Goal: Leave review/rating

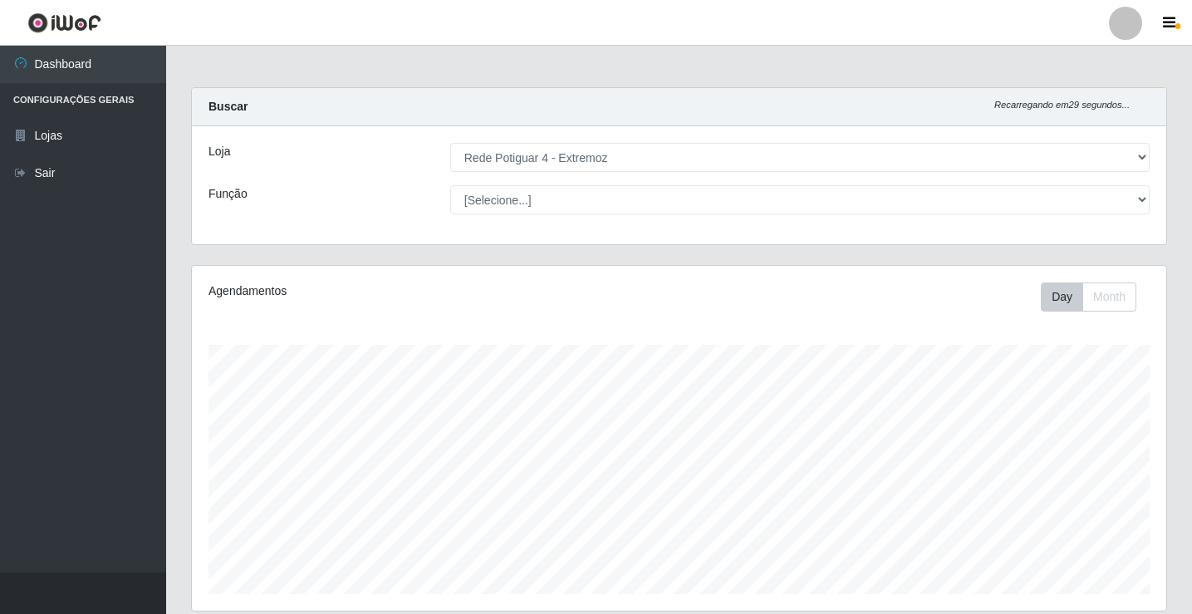
select select "78"
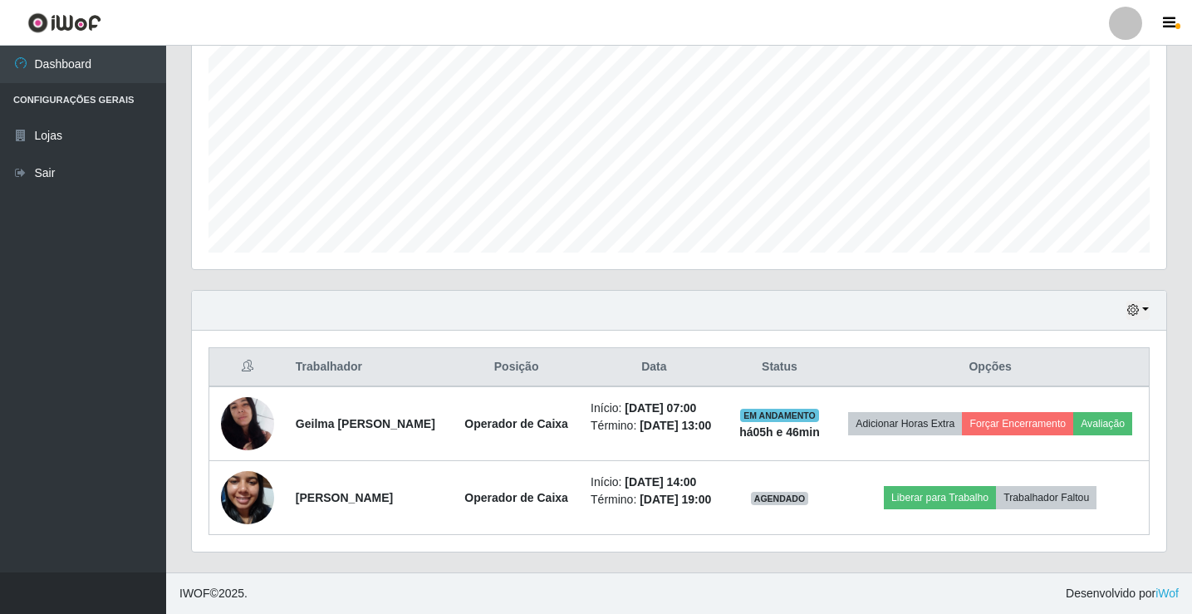
scroll to position [345, 975]
click at [1148, 312] on div "Hoje 1 dia 3 dias 1 Semana Não encerrados" at bounding box center [679, 311] width 975 height 40
click at [1145, 310] on button "button" at bounding box center [1138, 310] width 23 height 19
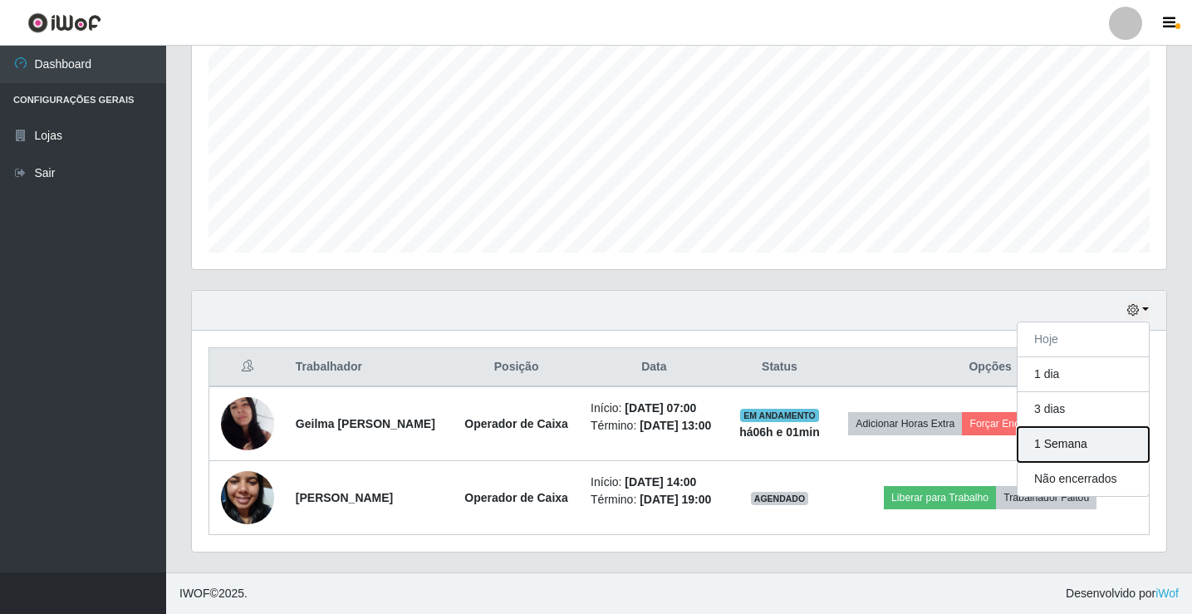
click at [1069, 443] on button "1 Semana" at bounding box center [1083, 444] width 131 height 35
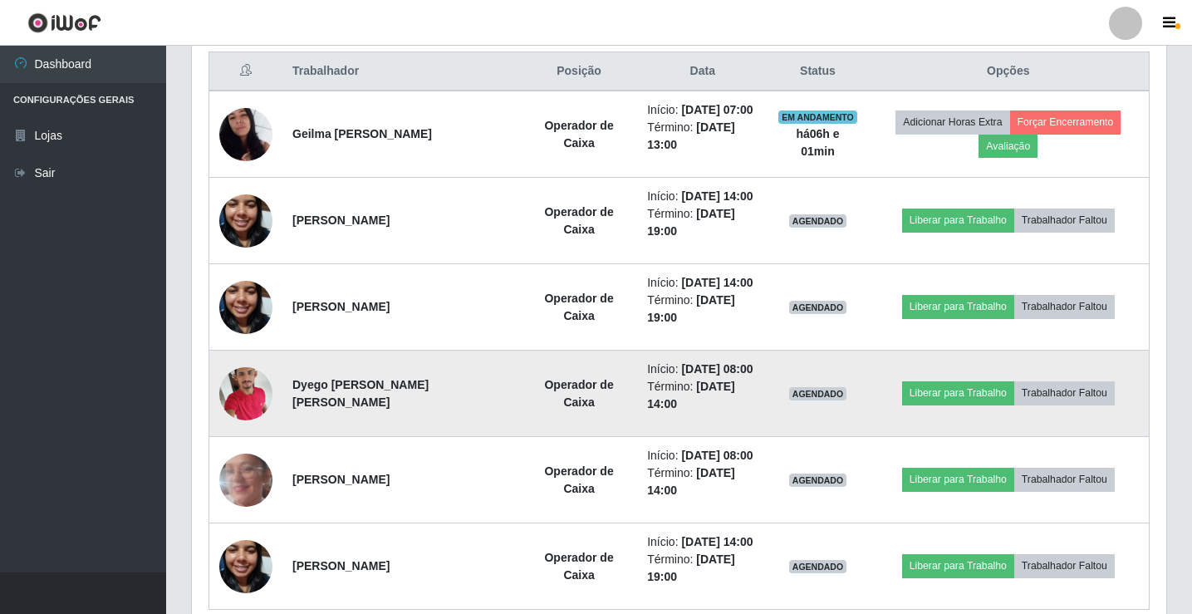
scroll to position [554, 0]
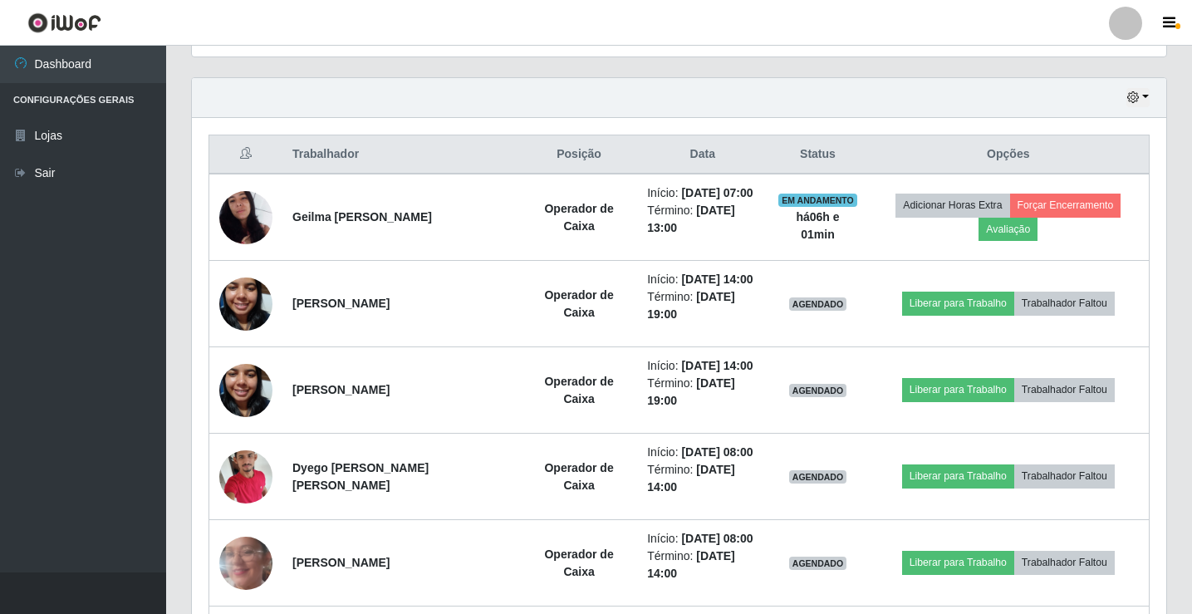
click at [1127, 102] on div "Hoje 1 dia 3 dias 1 Semana Não encerrados" at bounding box center [679, 98] width 975 height 40
click at [1134, 98] on icon "button" at bounding box center [1134, 97] width 12 height 12
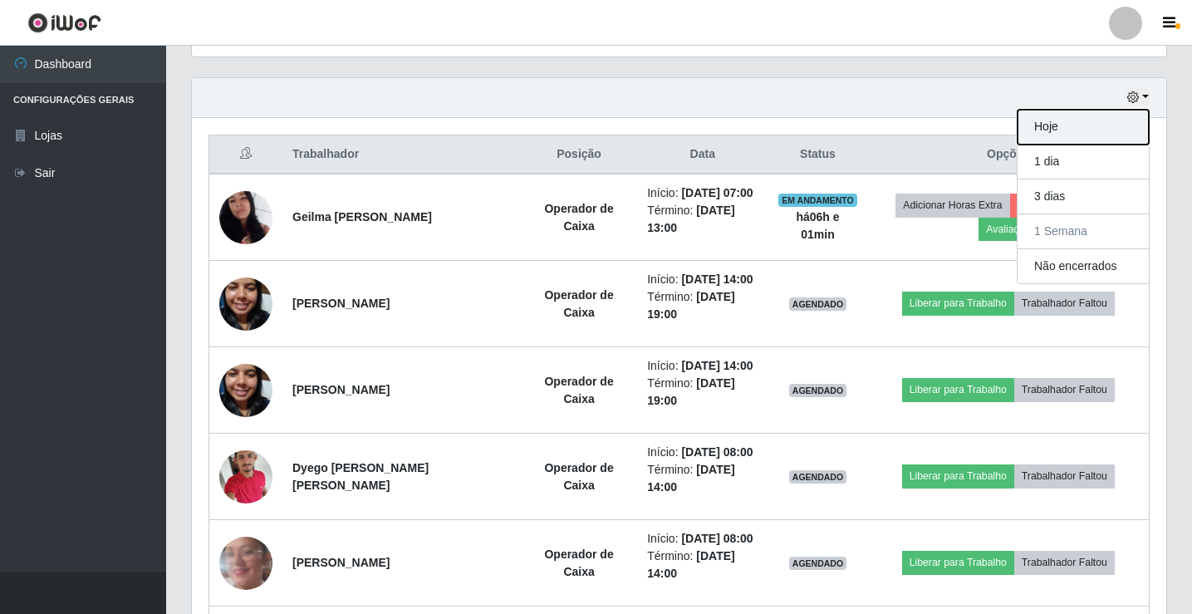
click at [1106, 133] on button "Hoje" at bounding box center [1083, 127] width 131 height 35
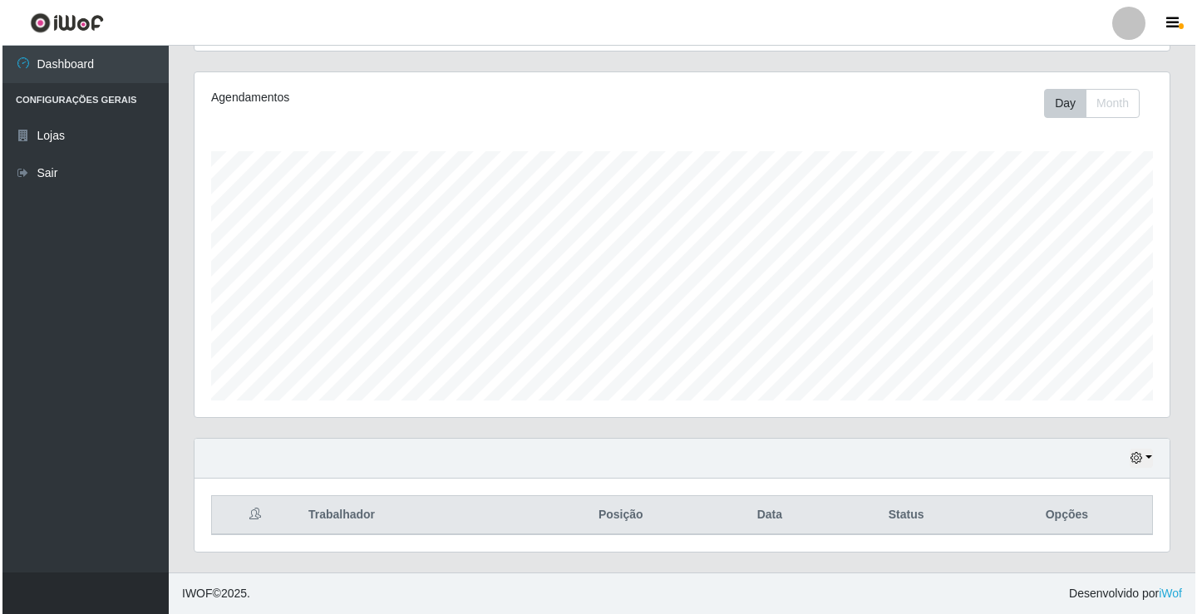
scroll to position [342, 0]
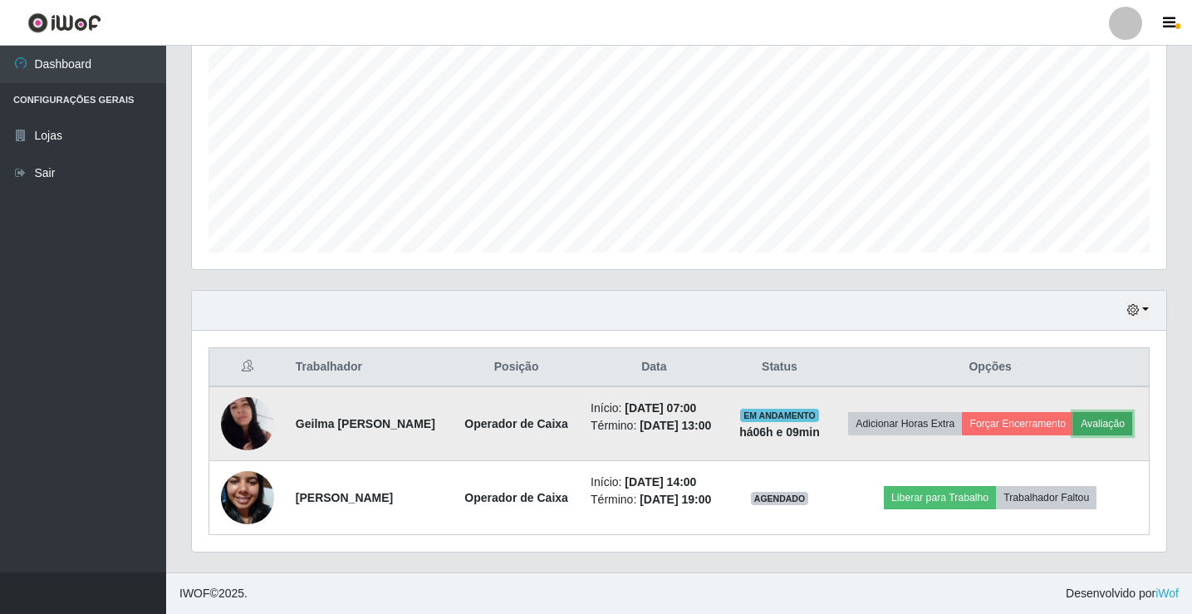
click at [1130, 425] on button "Avaliação" at bounding box center [1103, 423] width 59 height 23
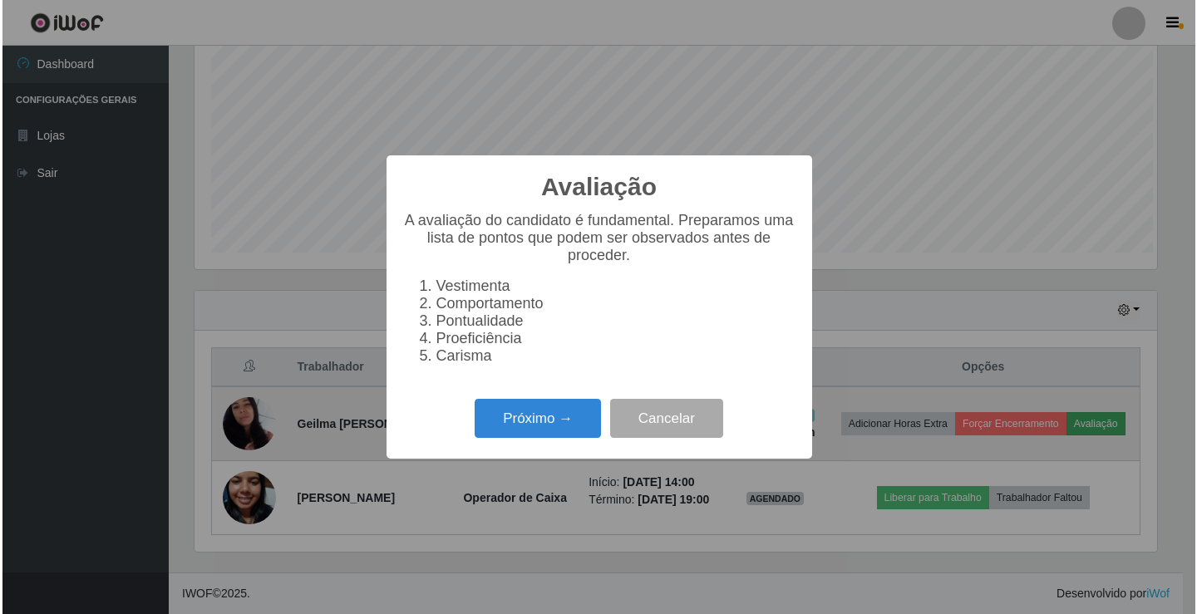
scroll to position [345, 966]
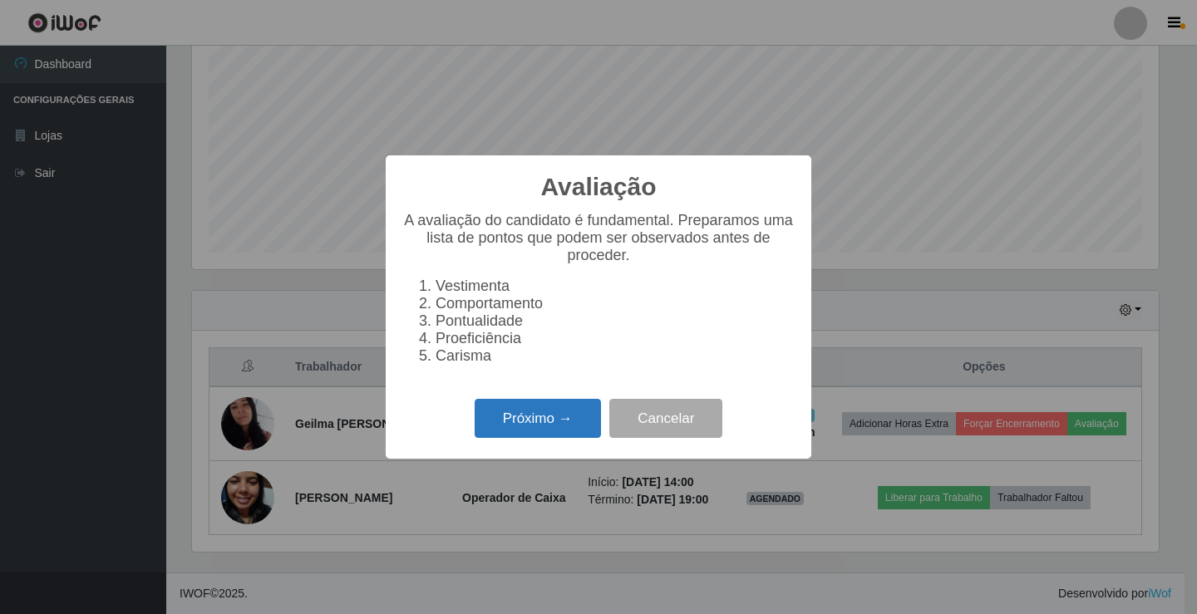
click at [510, 428] on button "Próximo →" at bounding box center [537, 418] width 126 height 39
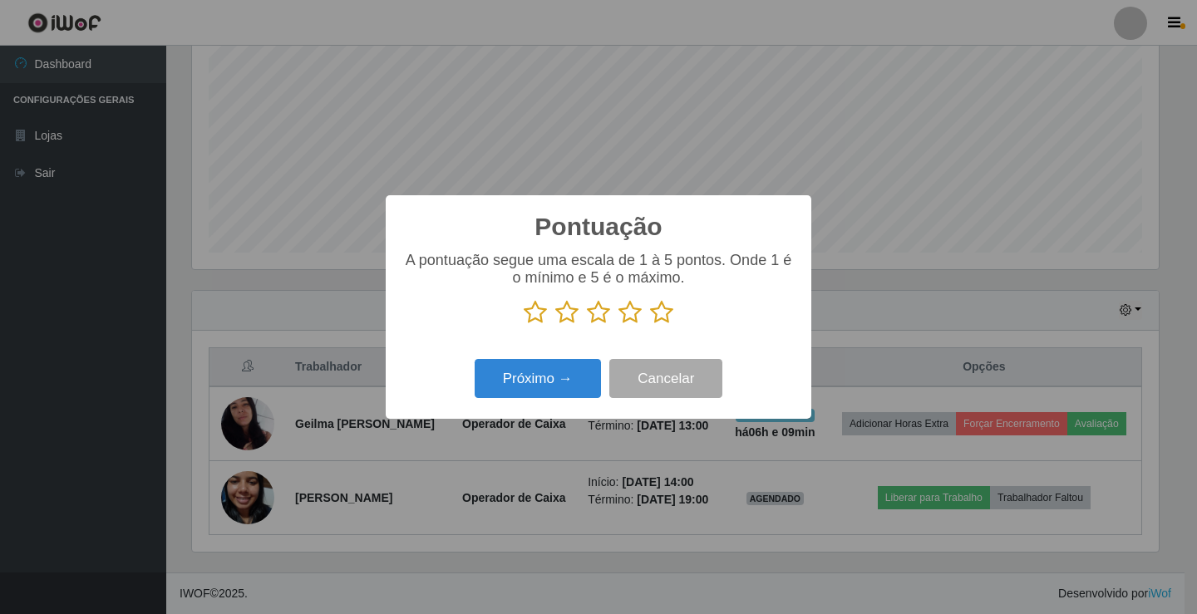
click at [666, 315] on icon at bounding box center [661, 312] width 23 height 25
click at [650, 325] on input "radio" at bounding box center [650, 325] width 0 height 0
click at [548, 371] on button "Próximo →" at bounding box center [537, 378] width 126 height 39
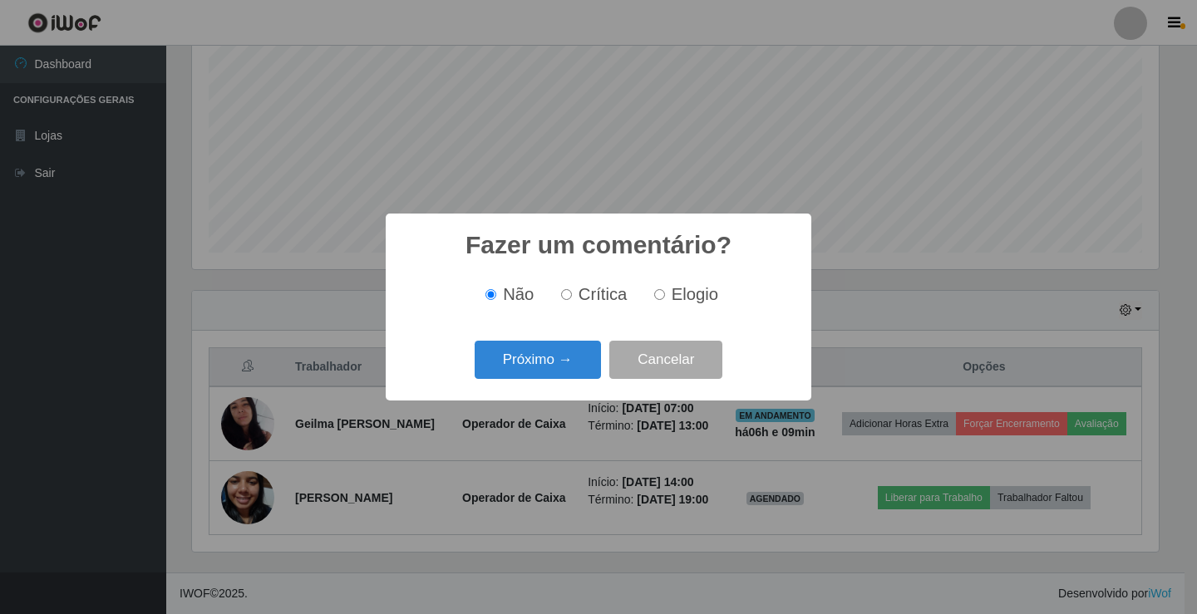
drag, startPoint x: 659, startPoint y: 298, endPoint x: 647, endPoint y: 321, distance: 25.7
click at [658, 300] on input "Elogio" at bounding box center [659, 294] width 11 height 11
radio input "true"
click at [556, 358] on button "Próximo →" at bounding box center [537, 360] width 126 height 39
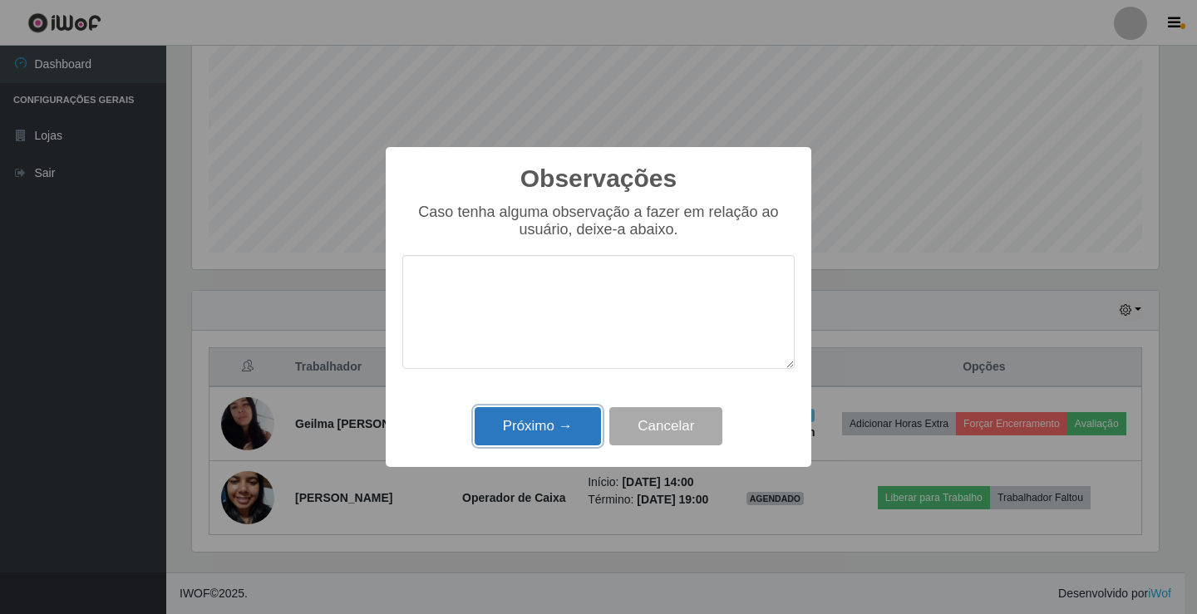
click at [569, 418] on button "Próximo →" at bounding box center [537, 426] width 126 height 39
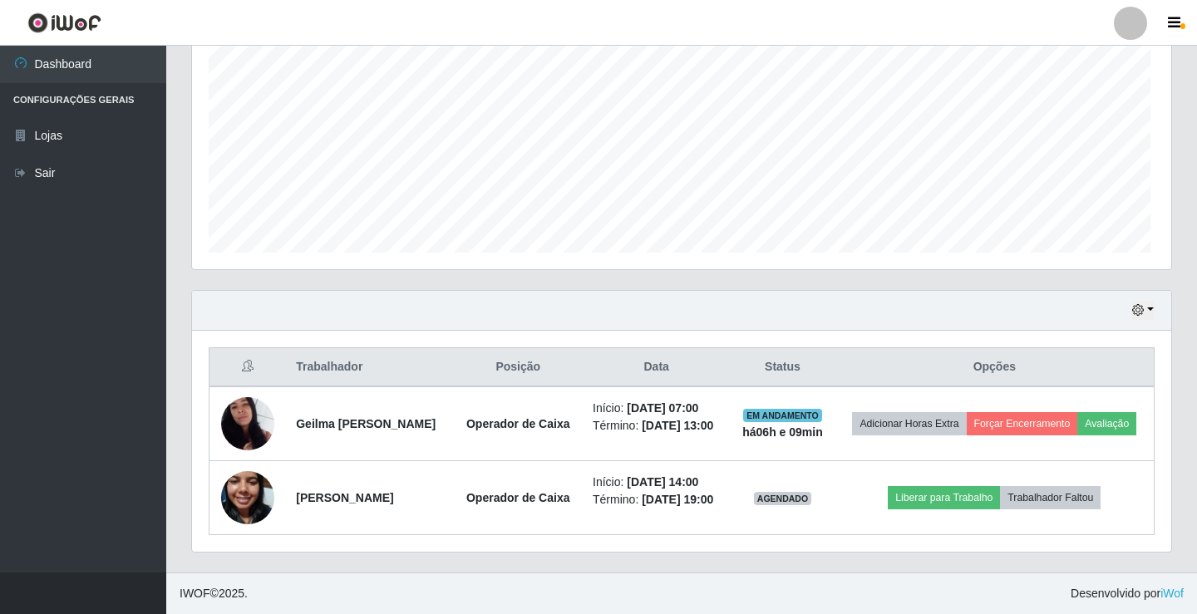
scroll to position [345, 975]
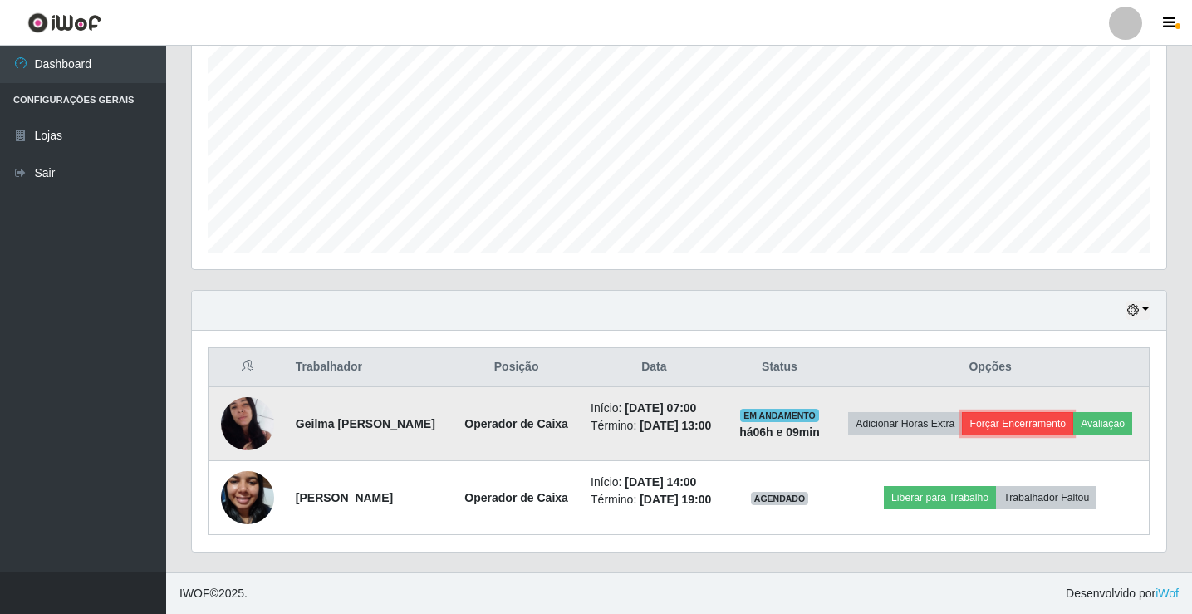
click at [996, 426] on button "Forçar Encerramento" at bounding box center [1017, 423] width 111 height 23
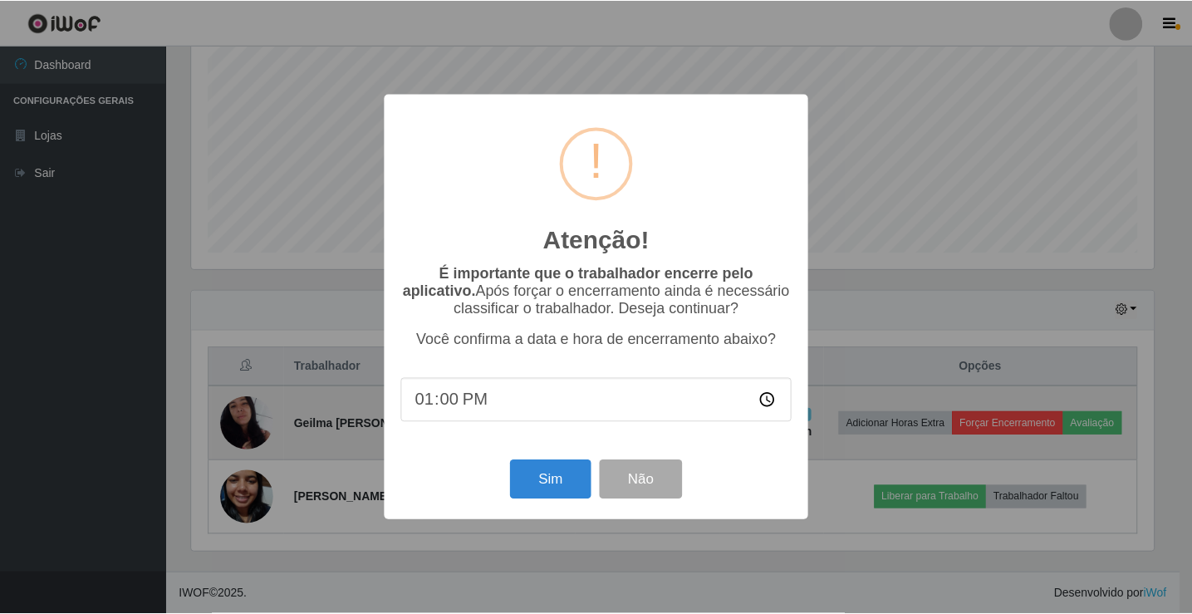
scroll to position [345, 966]
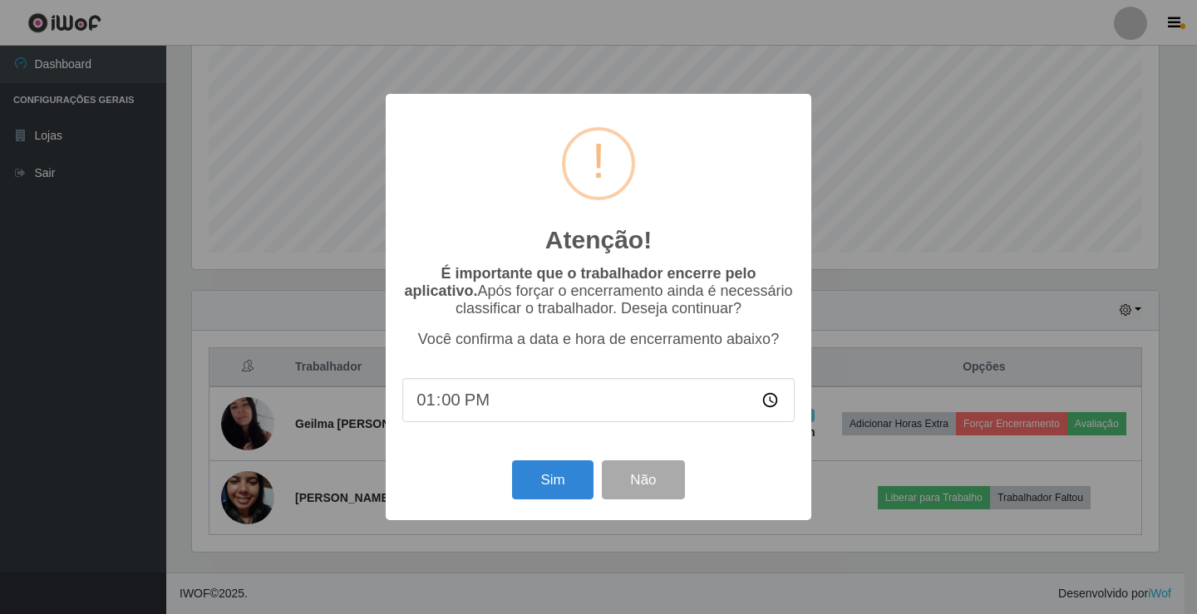
type input "13:05"
click at [547, 482] on button "Sim" at bounding box center [552, 479] width 81 height 39
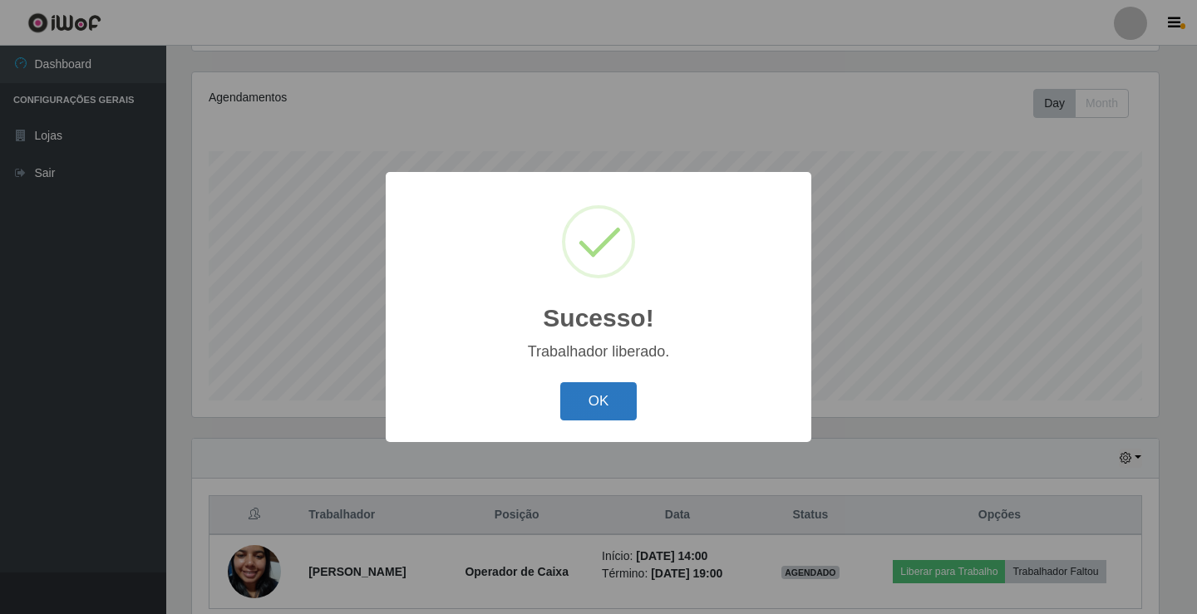
click at [619, 396] on button "OK" at bounding box center [598, 401] width 77 height 39
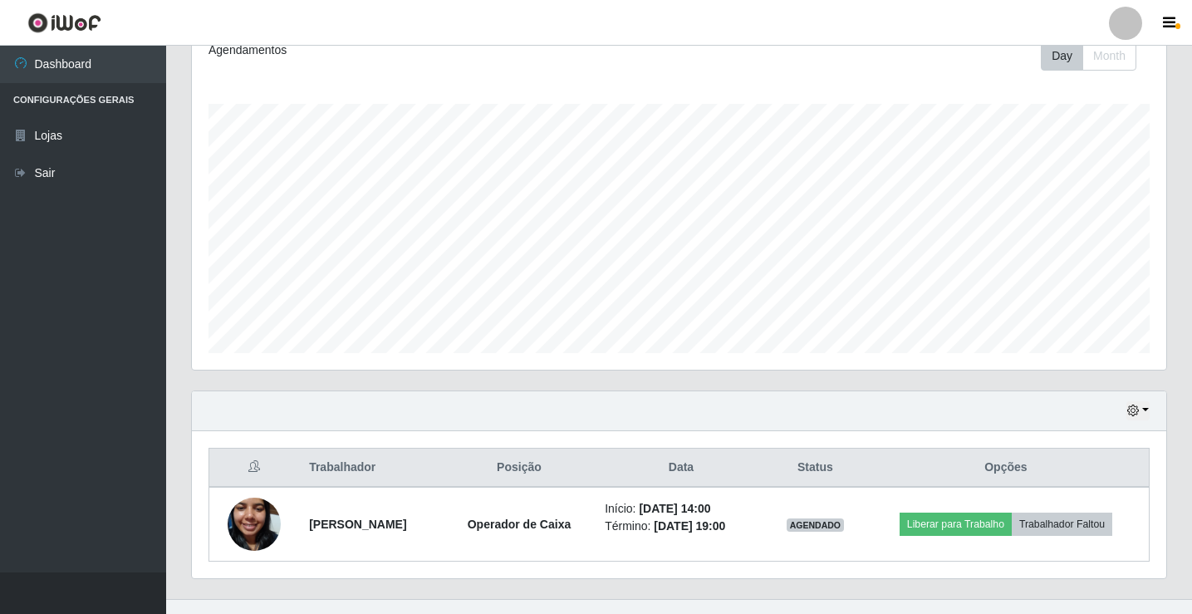
scroll to position [268, 0]
